Goal: Check status

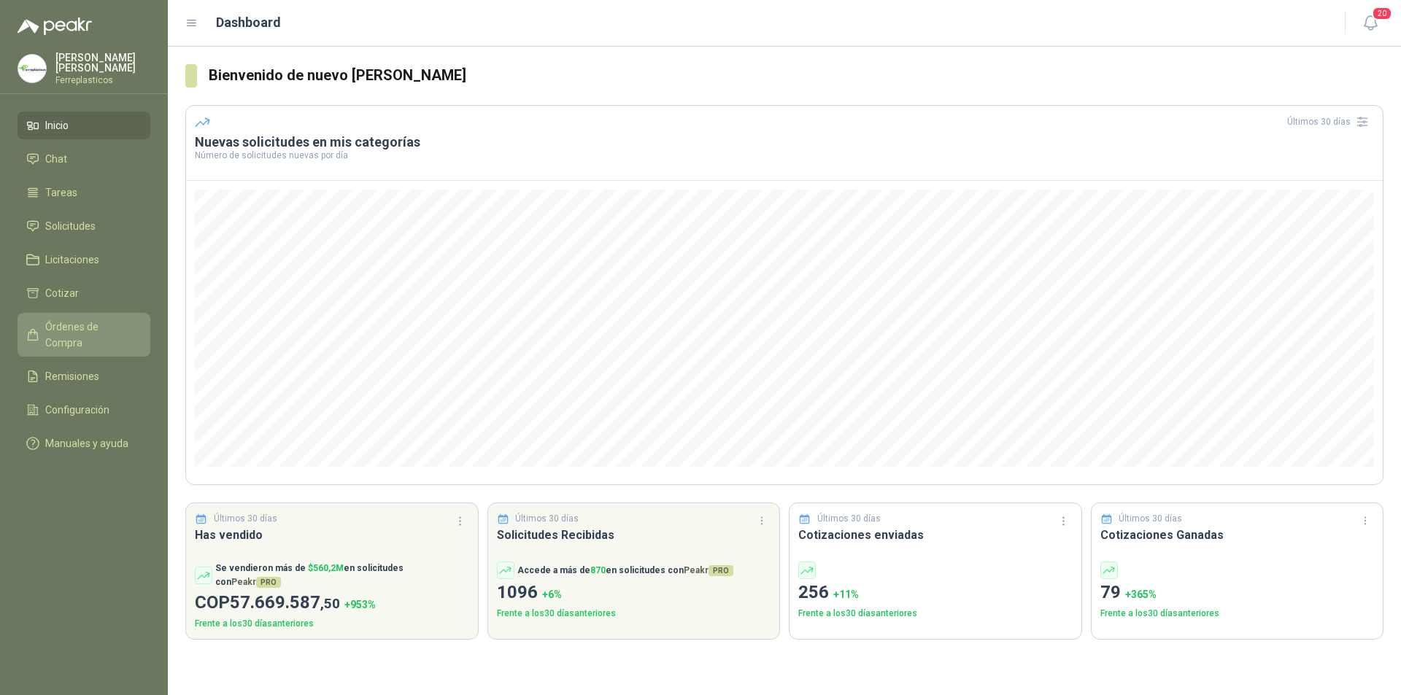
click at [85, 325] on span "Órdenes de Compra" at bounding box center [90, 335] width 91 height 32
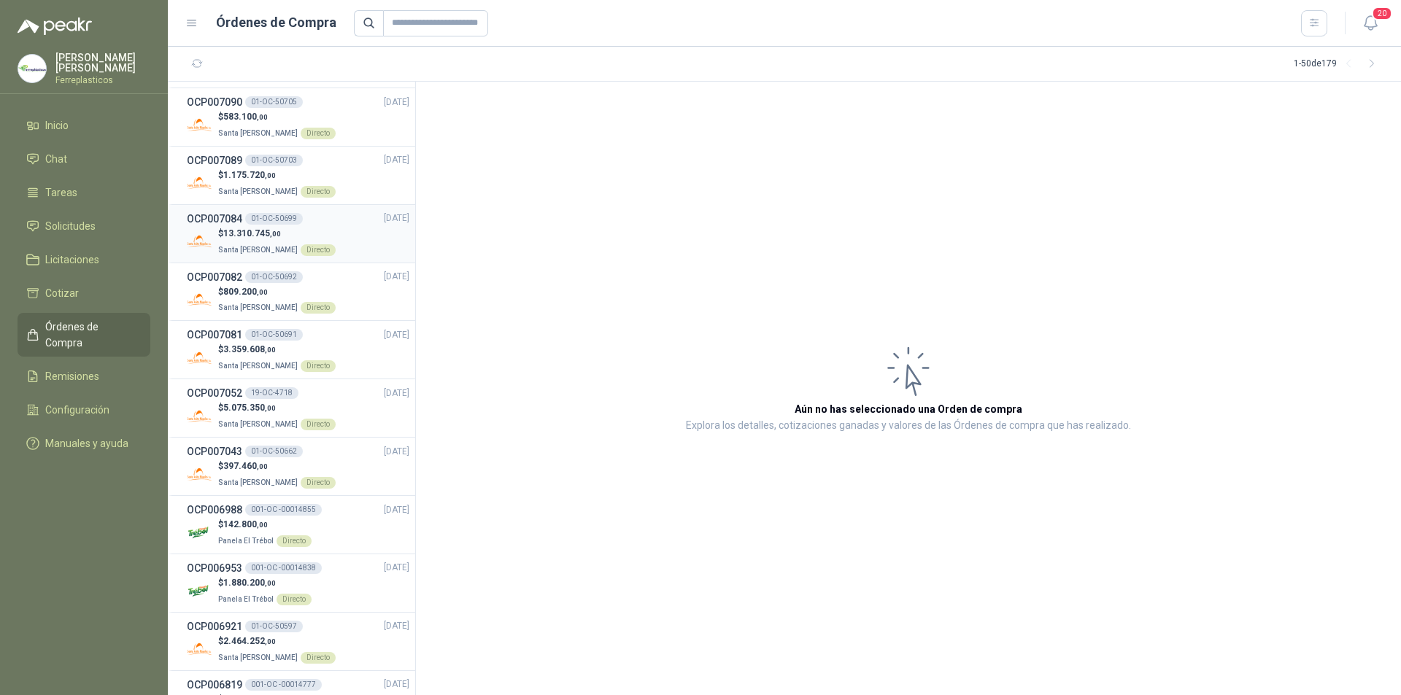
scroll to position [365, 0]
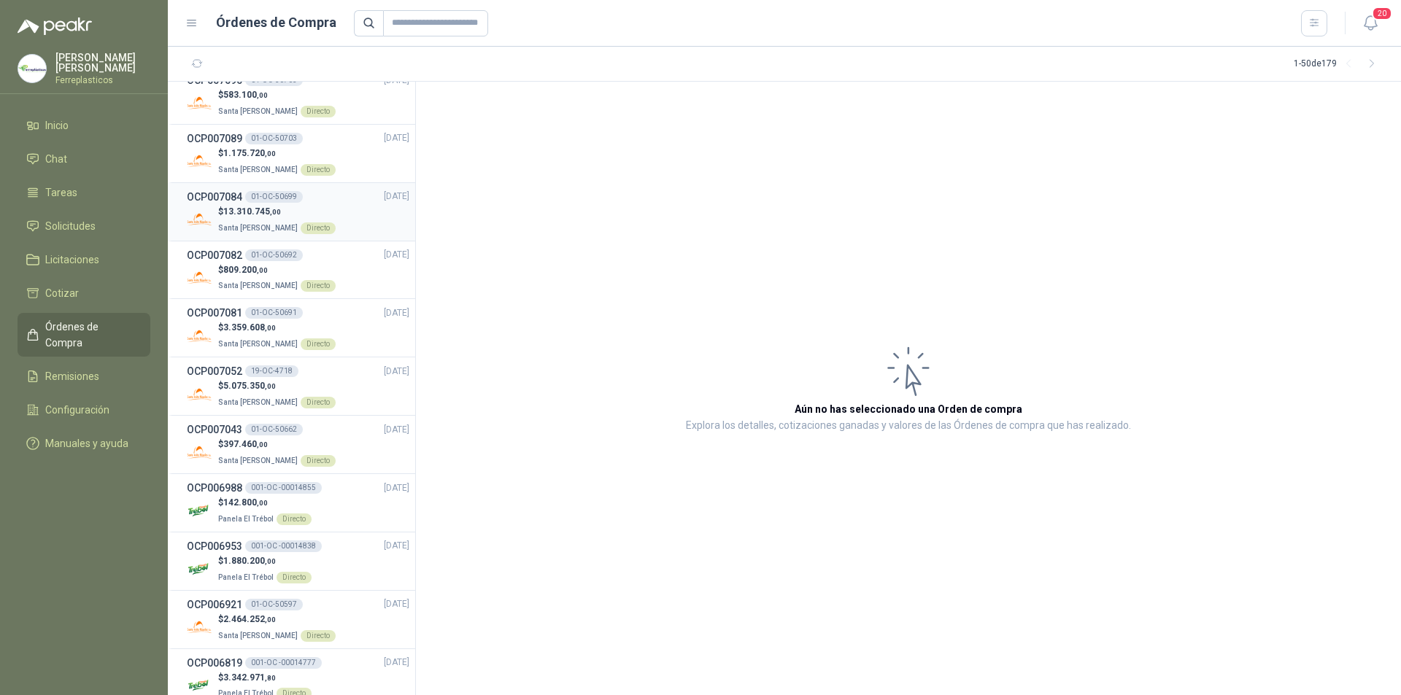
click at [384, 190] on span "[DATE]" at bounding box center [397, 197] width 26 height 14
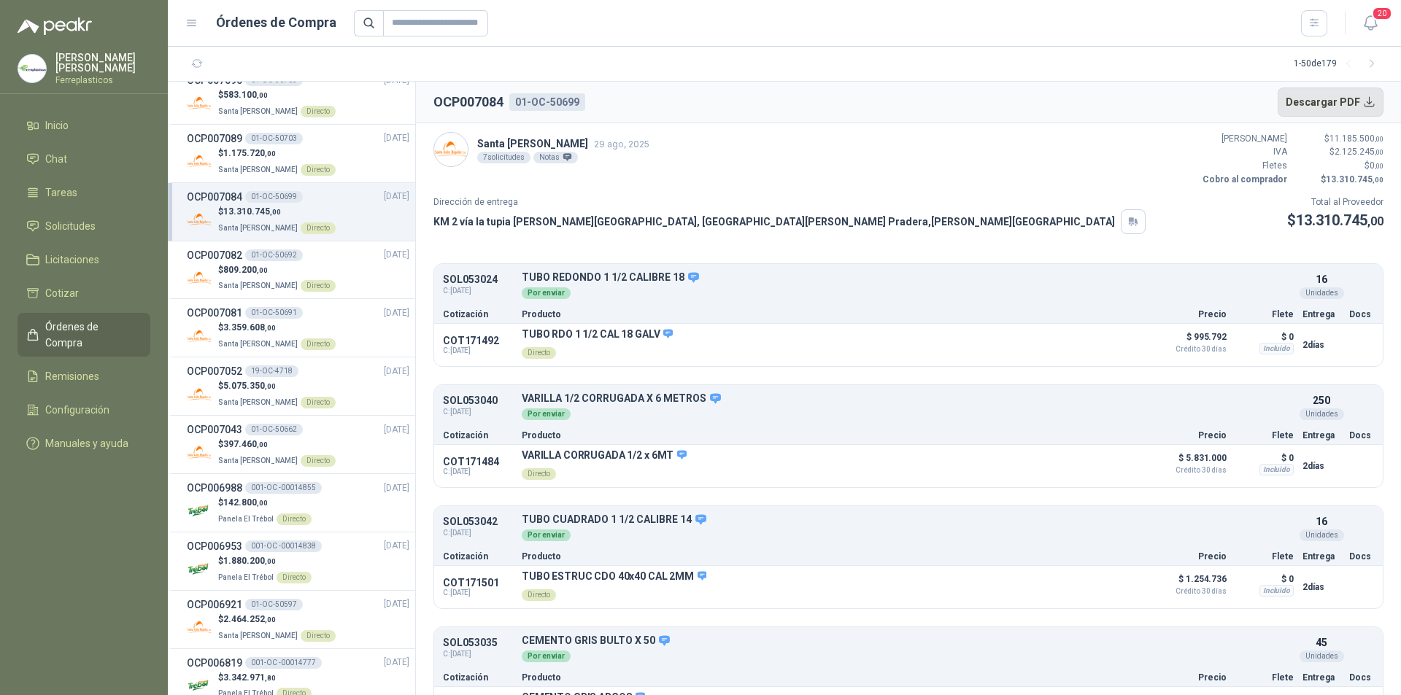
click at [1346, 107] on button "Descargar PDF" at bounding box center [1330, 102] width 107 height 29
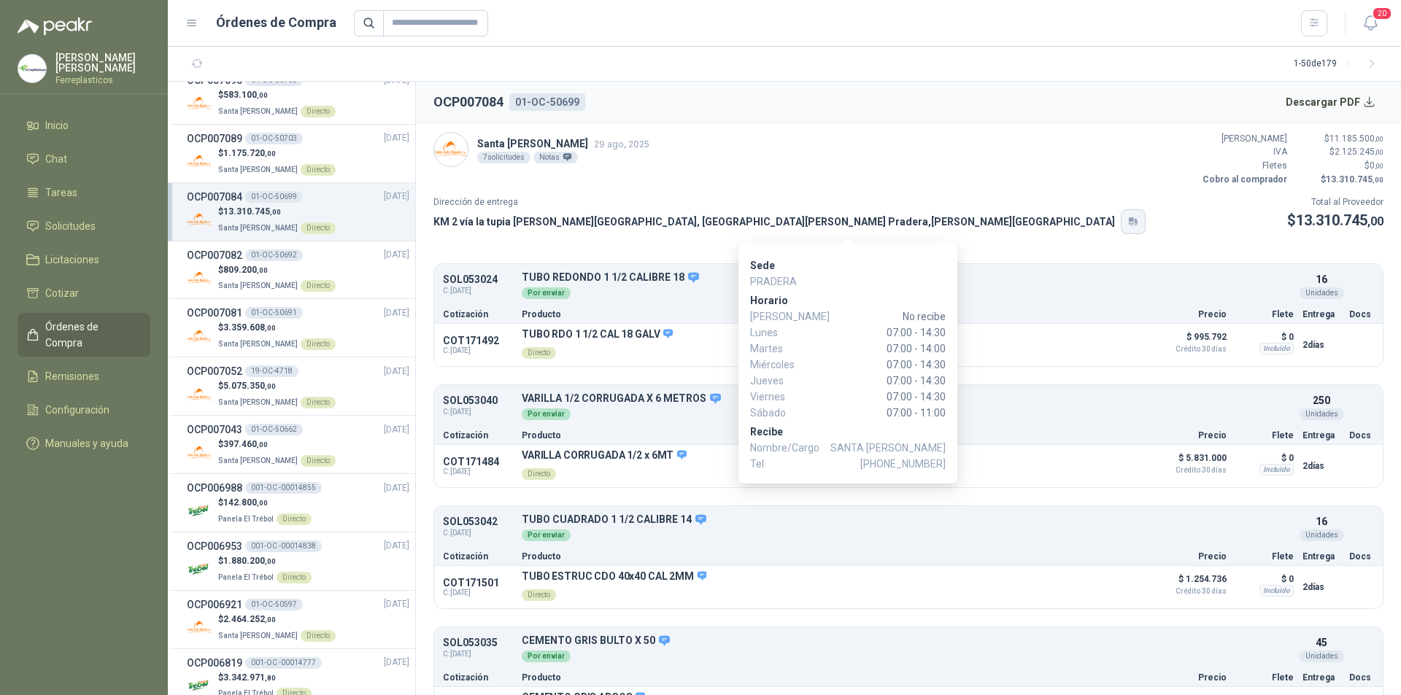
click at [1127, 222] on icon "button" at bounding box center [1133, 222] width 12 height 12
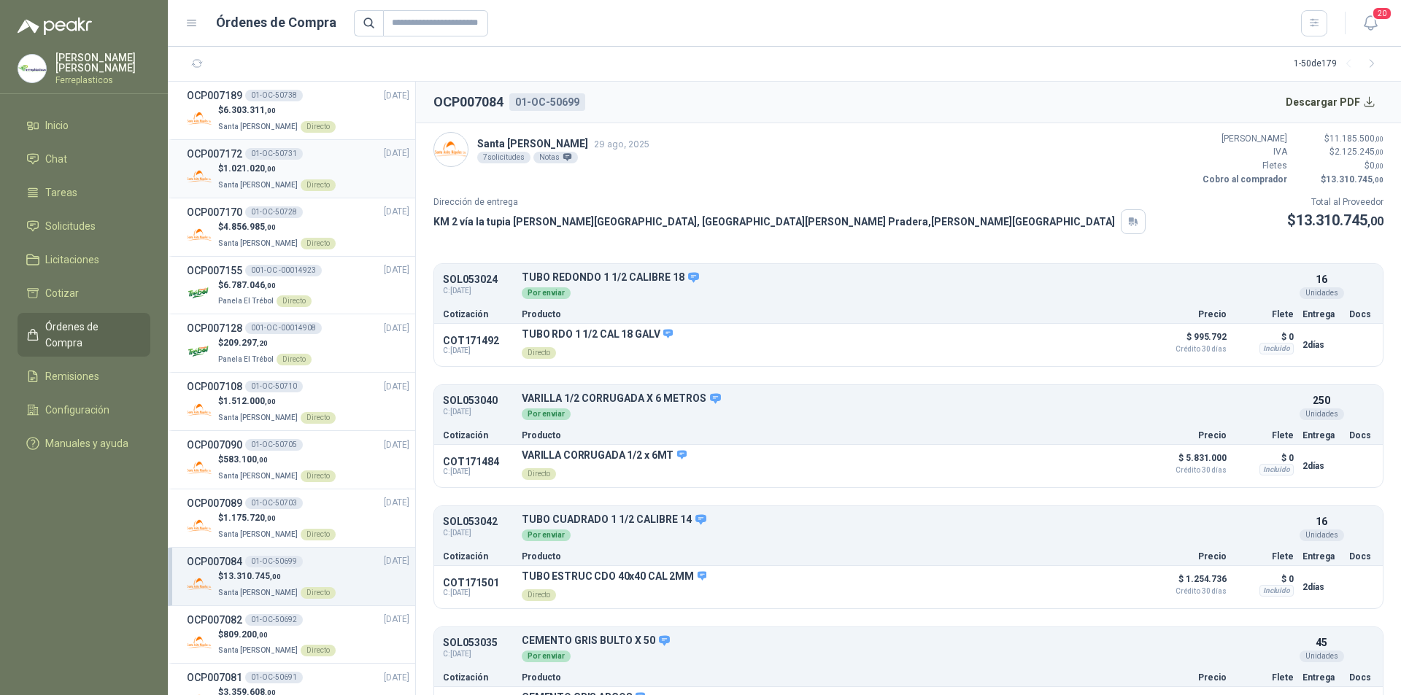
click at [359, 169] on div "$ 1.021.020 ,00 Santa Anita Napoles Directo" at bounding box center [298, 177] width 222 height 30
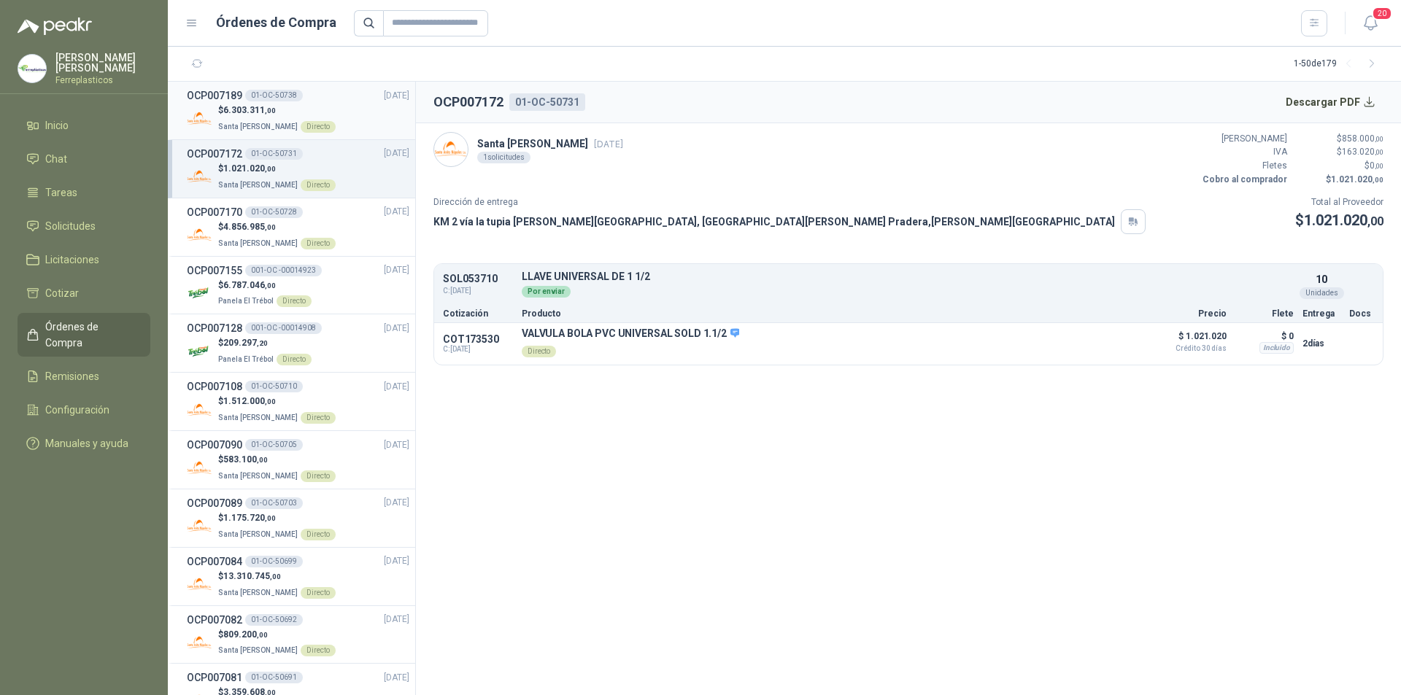
click at [355, 117] on div "$ 6.303.311 ,00 Santa Anita Napoles Directo" at bounding box center [298, 119] width 222 height 30
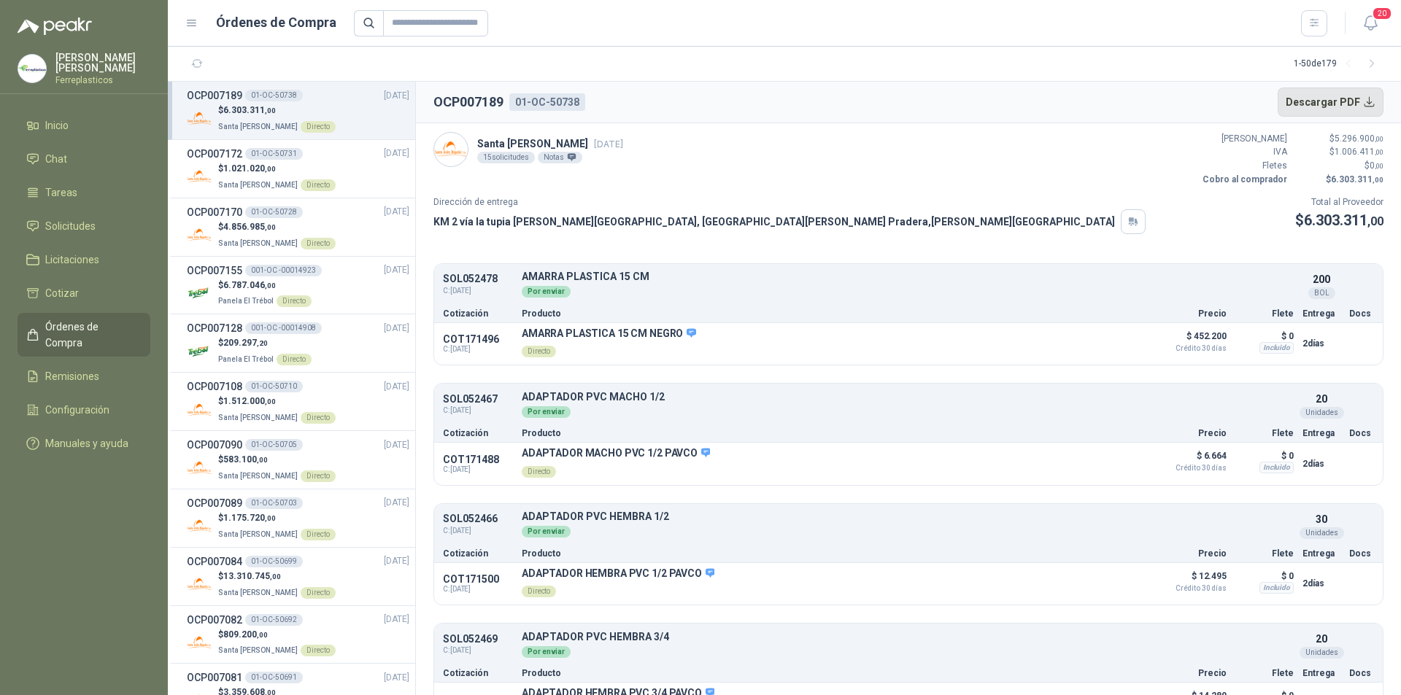
click at [1304, 107] on button "Descargar PDF" at bounding box center [1330, 102] width 107 height 29
click at [398, 15] on input "text" at bounding box center [435, 23] width 105 height 26
click at [85, 220] on span "Solicitudes" at bounding box center [70, 226] width 50 height 16
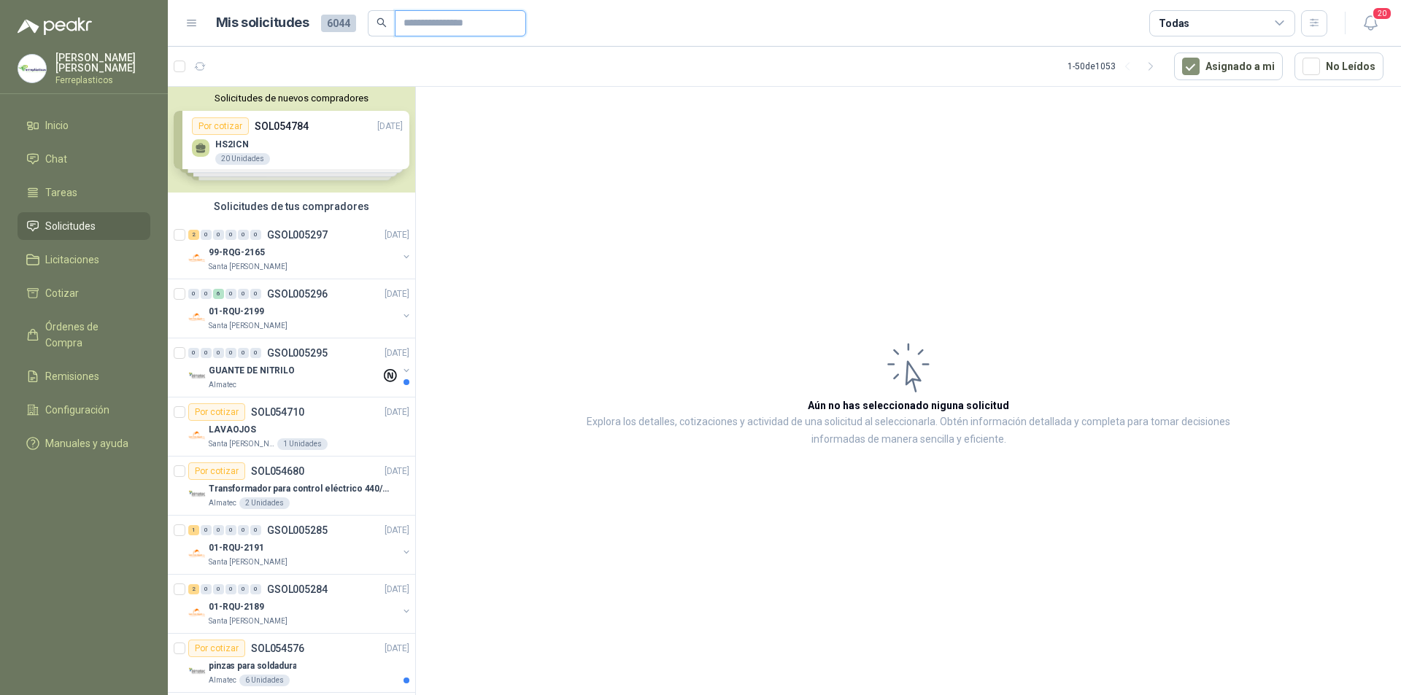
click at [431, 27] on input "text" at bounding box center [454, 23] width 102 height 25
type input "******"
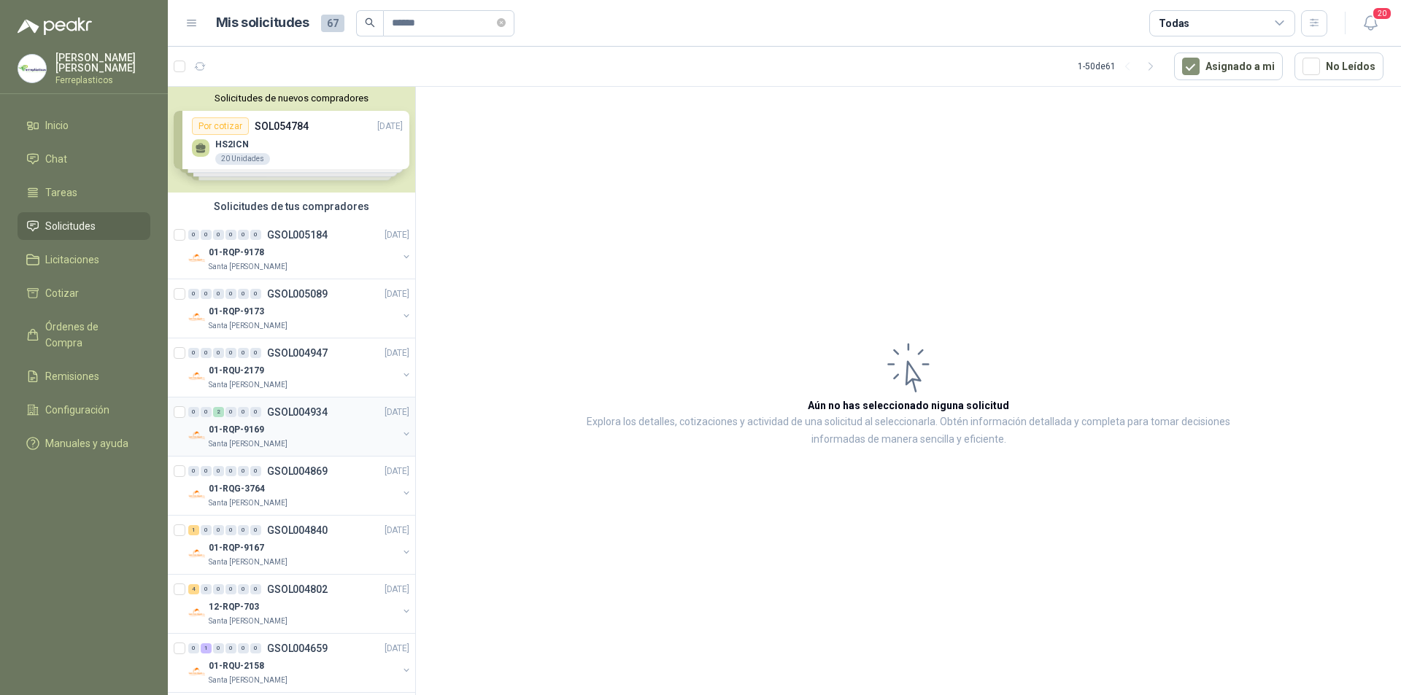
click at [325, 409] on p "GSOL004934" at bounding box center [297, 412] width 61 height 10
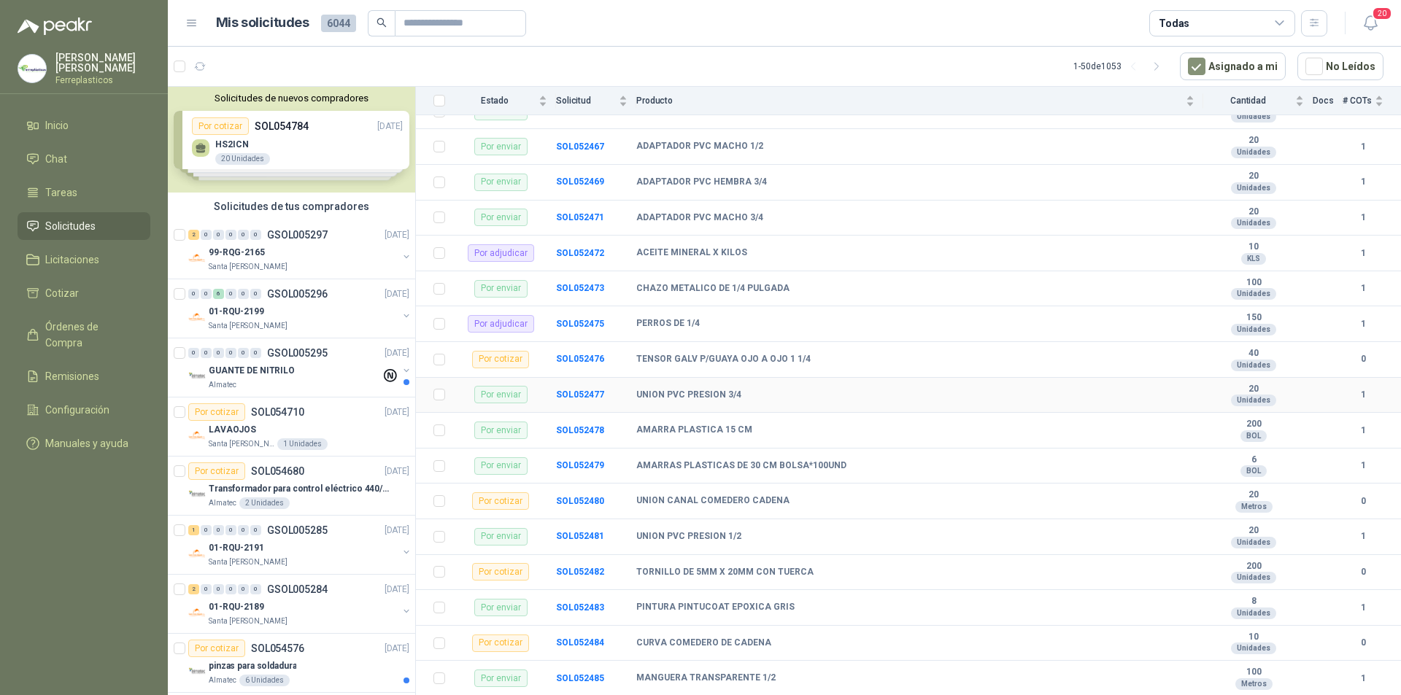
scroll to position [433, 0]
